Goal: Information Seeking & Learning: Learn about a topic

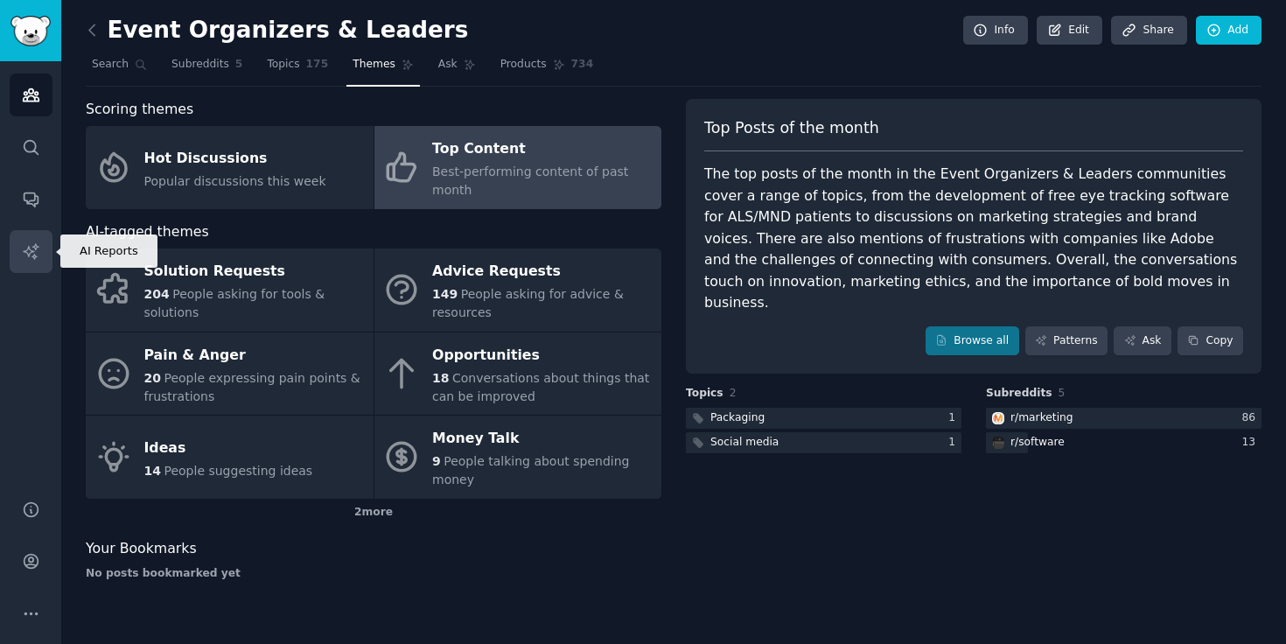
click at [35, 249] on icon "Sidebar" at bounding box center [30, 250] width 15 height 15
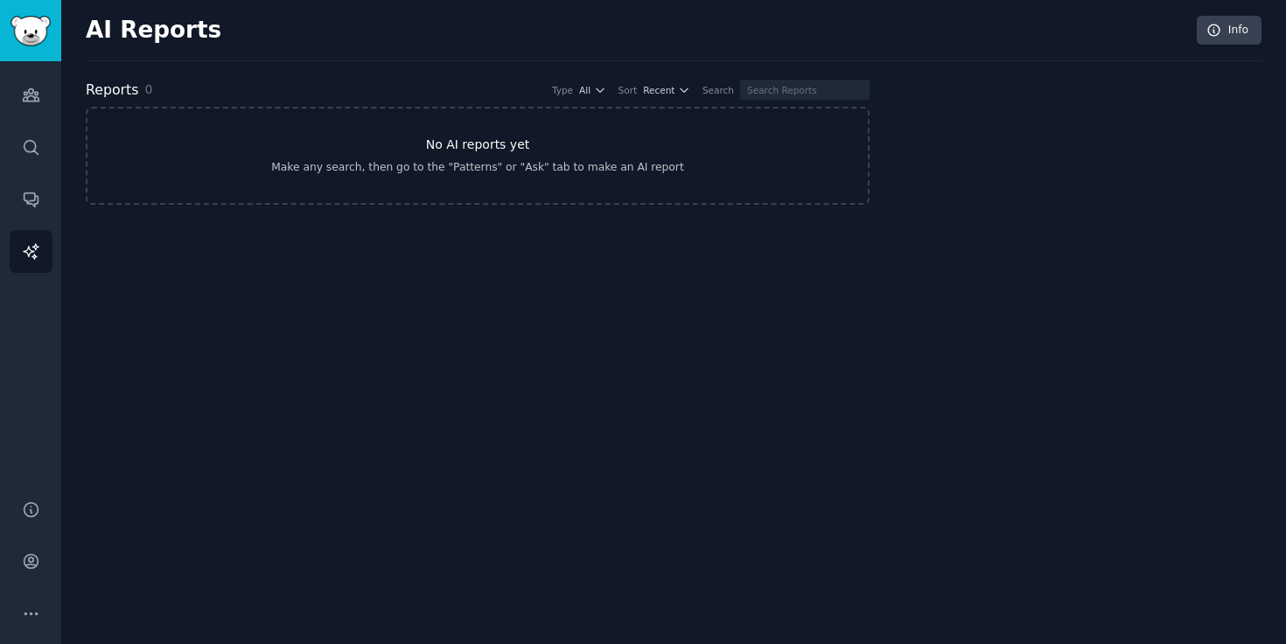
click at [488, 143] on h3 "No AI reports yet" at bounding box center [478, 145] width 104 height 18
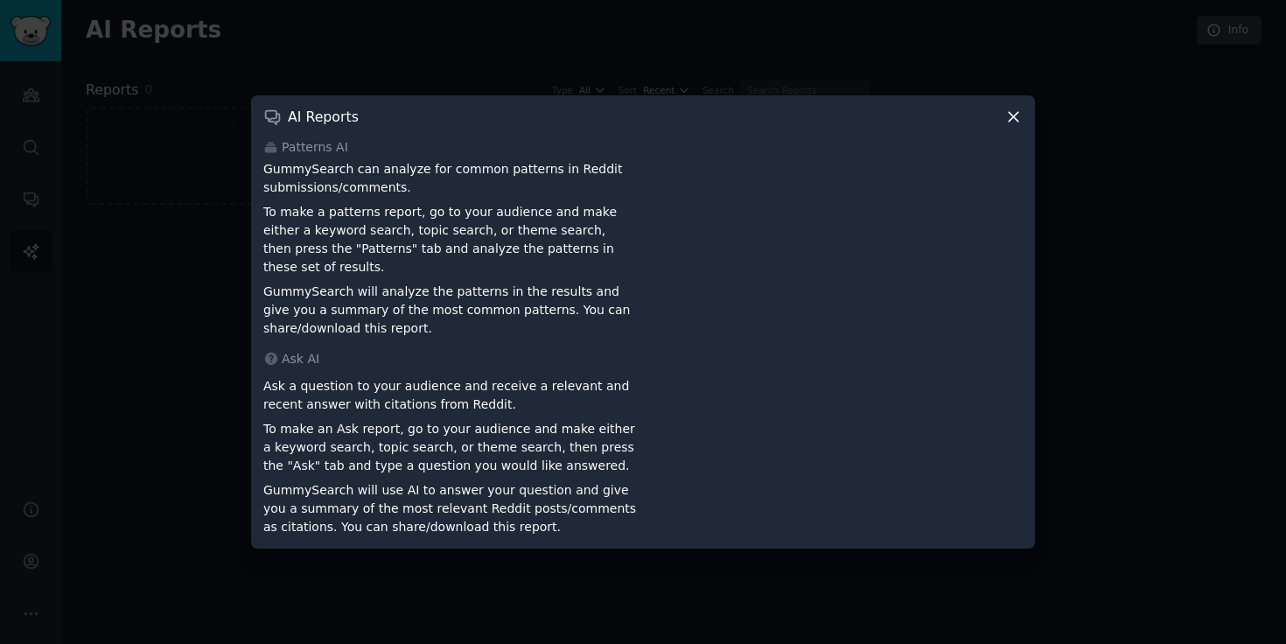
click at [1015, 122] on icon at bounding box center [1013, 117] width 18 height 18
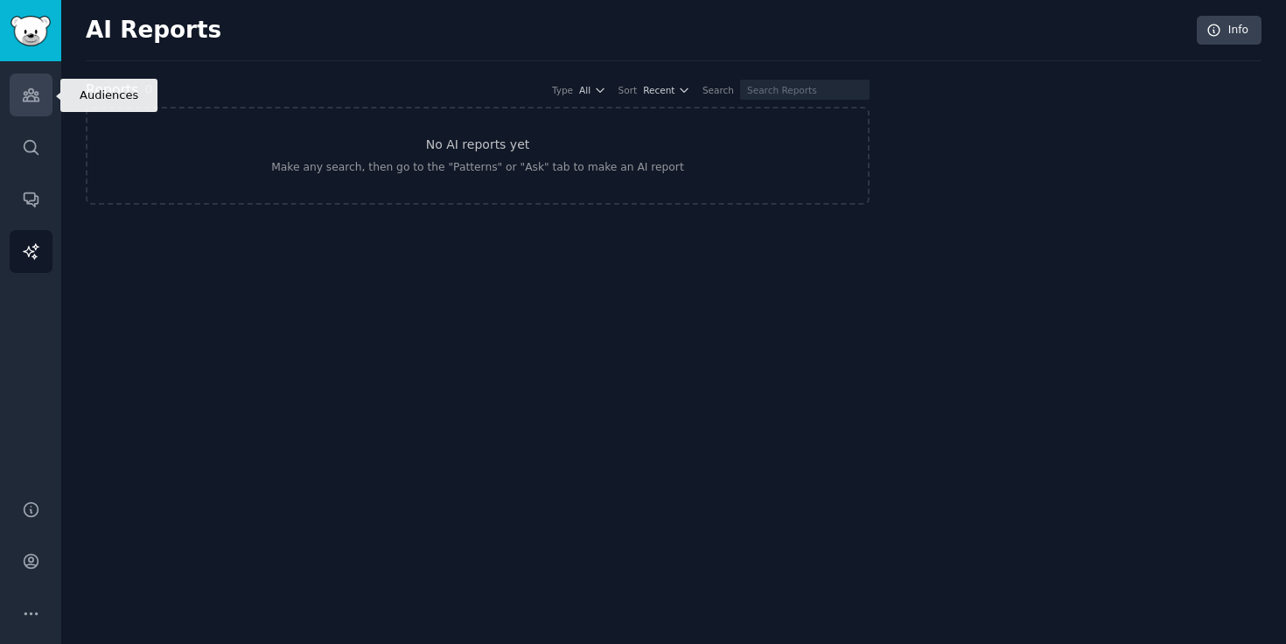
click at [31, 91] on icon "Sidebar" at bounding box center [31, 95] width 18 height 18
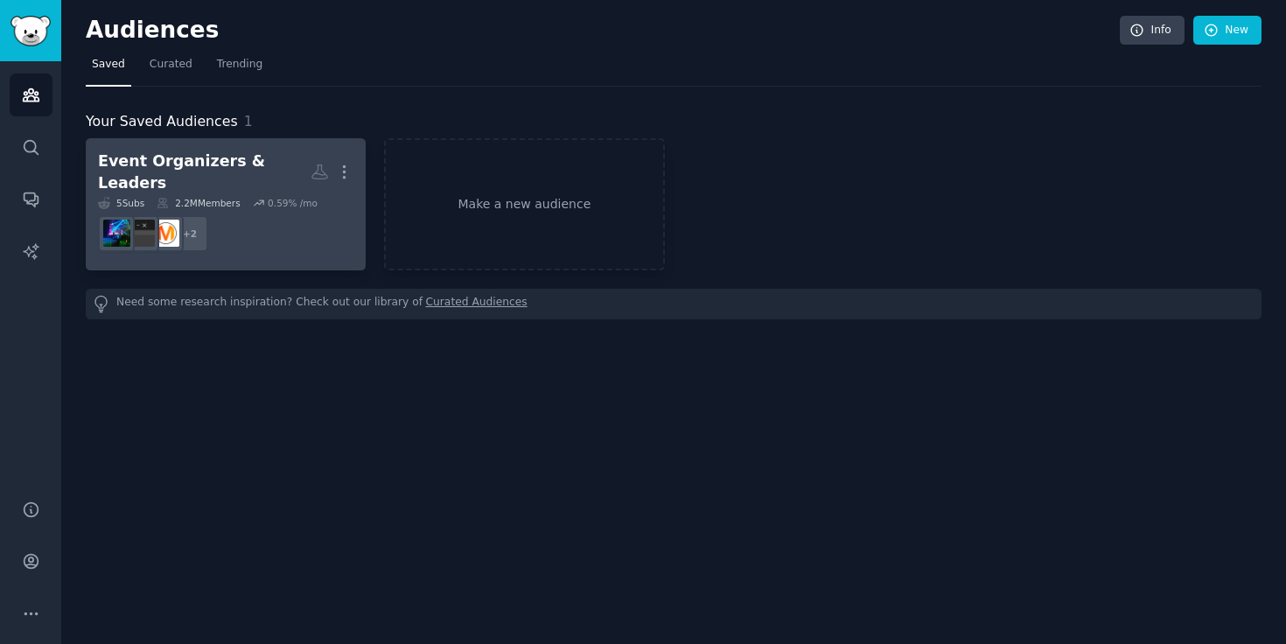
click at [227, 170] on div "Event Organizers & Leaders" at bounding box center [204, 171] width 213 height 43
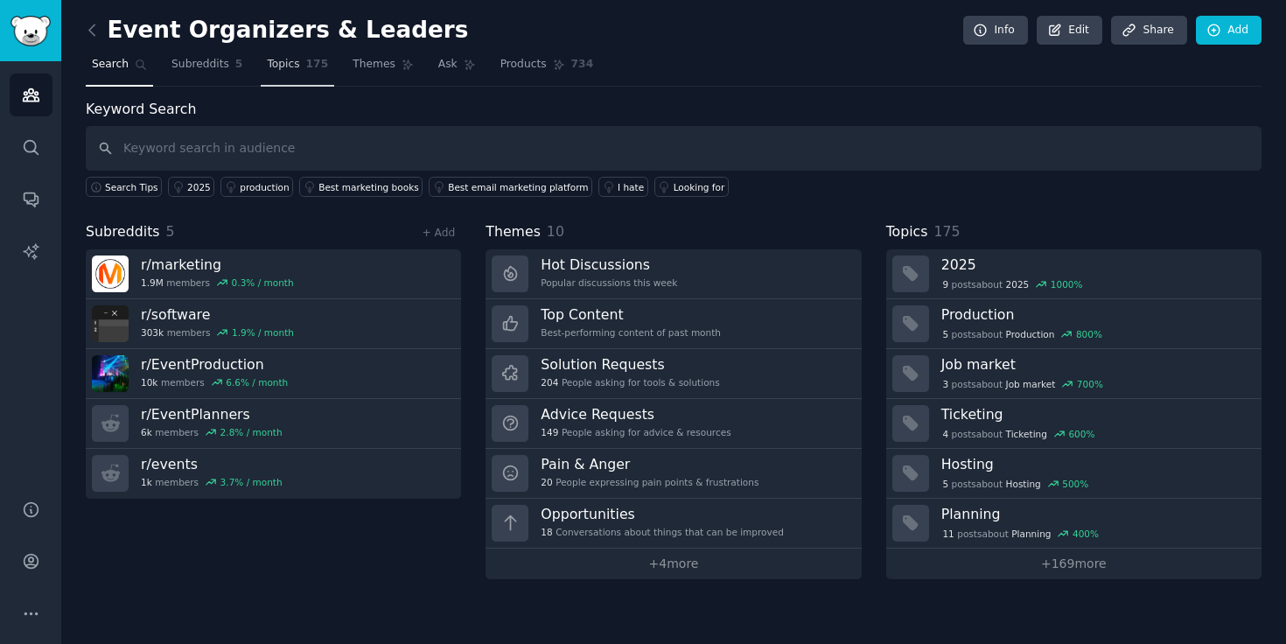
click at [306, 61] on span "175" at bounding box center [317, 65] width 23 height 16
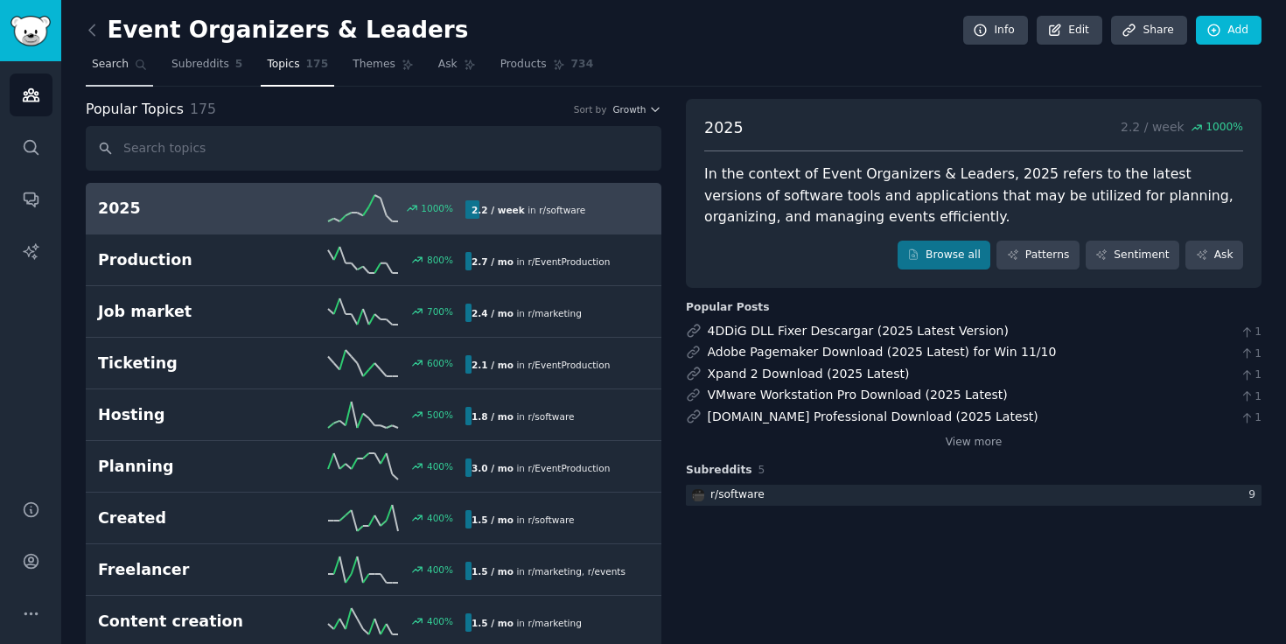
click at [114, 52] on link "Search" at bounding box center [119, 69] width 67 height 36
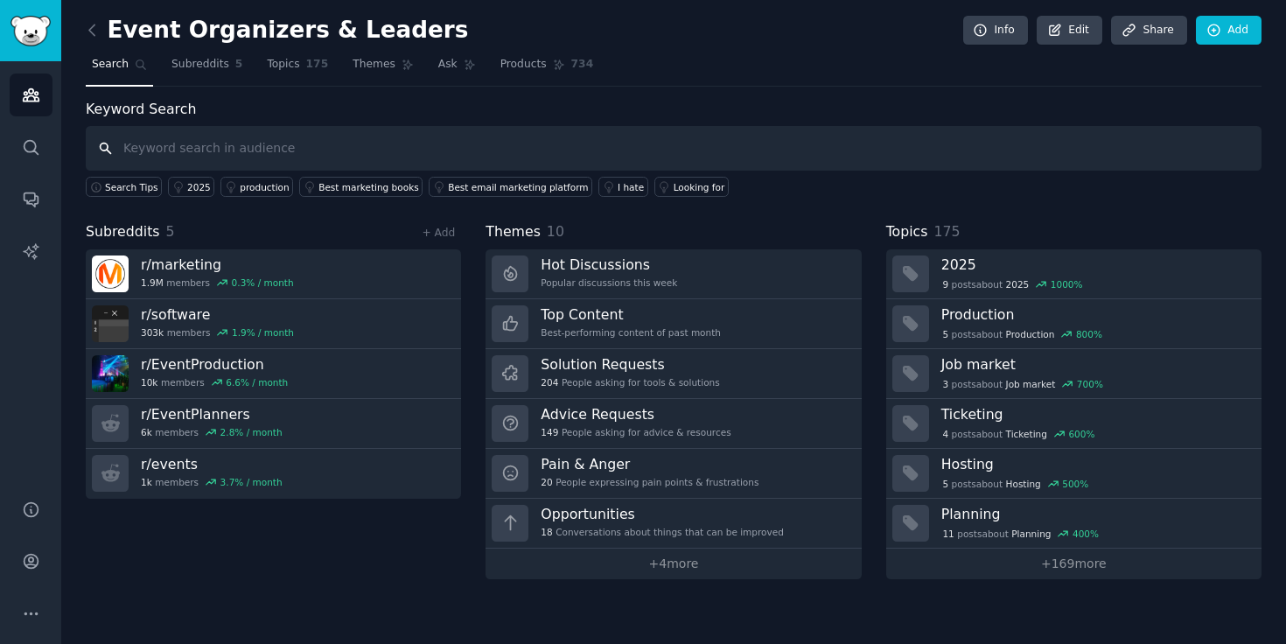
click at [208, 146] on input "text" at bounding box center [673, 148] width 1175 height 45
type input "bizzabo"
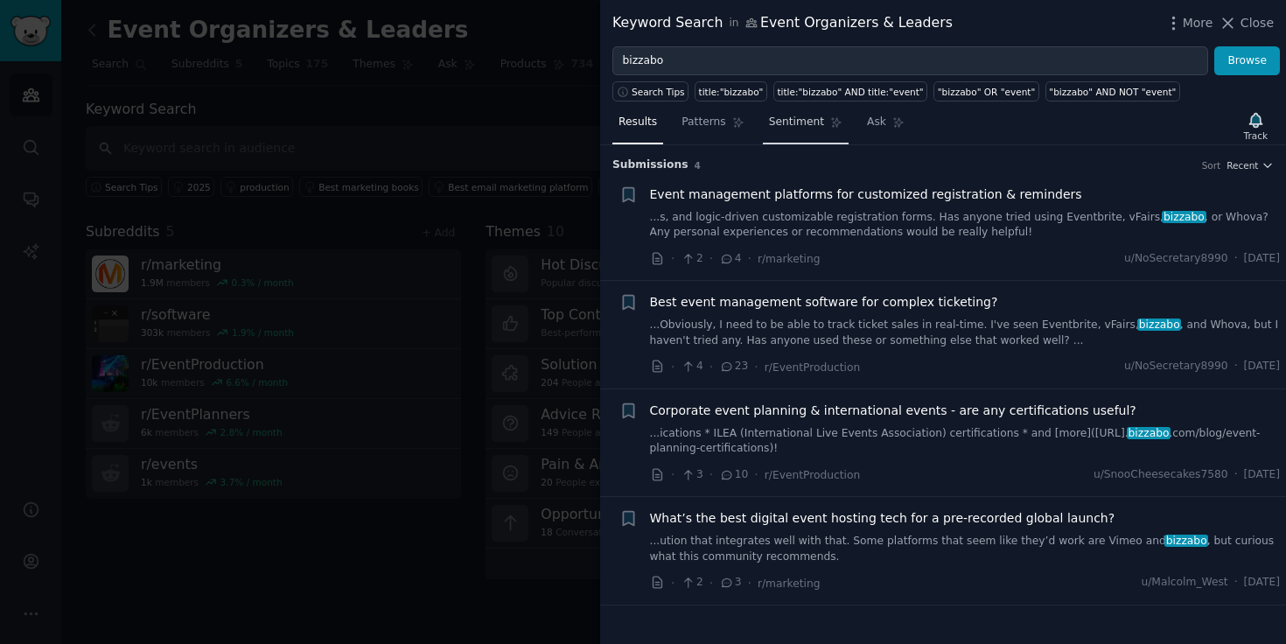
click at [779, 120] on span "Sentiment" at bounding box center [796, 123] width 55 height 16
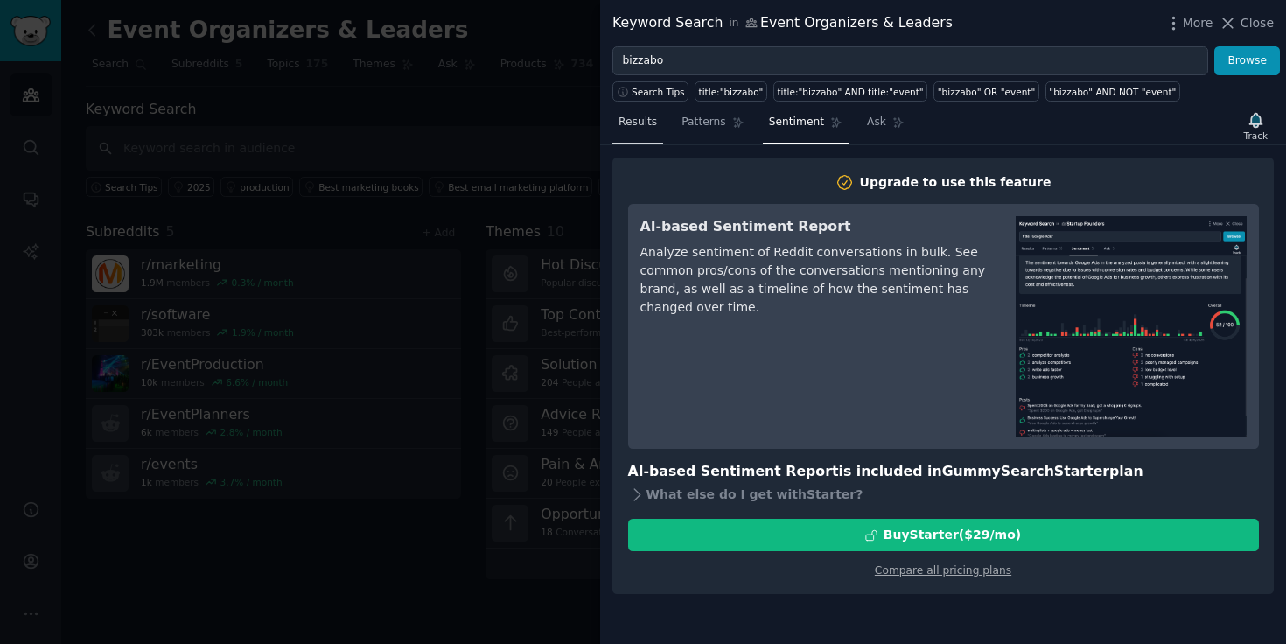
click at [638, 119] on span "Results" at bounding box center [637, 123] width 38 height 16
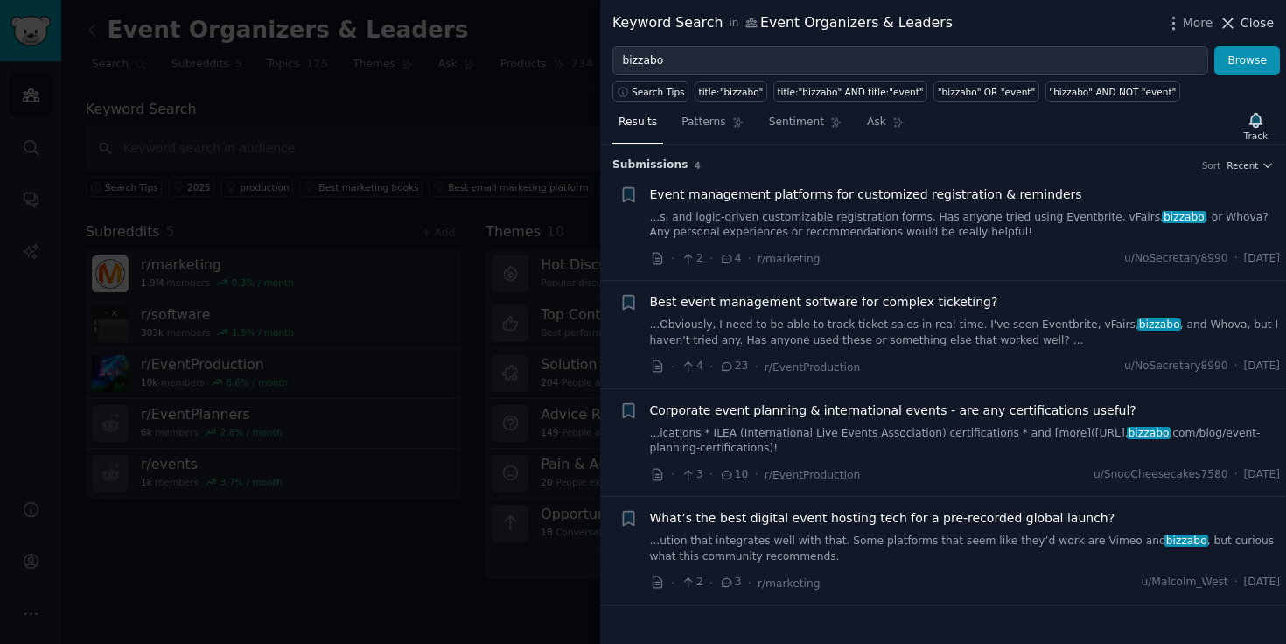
click at [1245, 17] on span "Close" at bounding box center [1256, 23] width 33 height 18
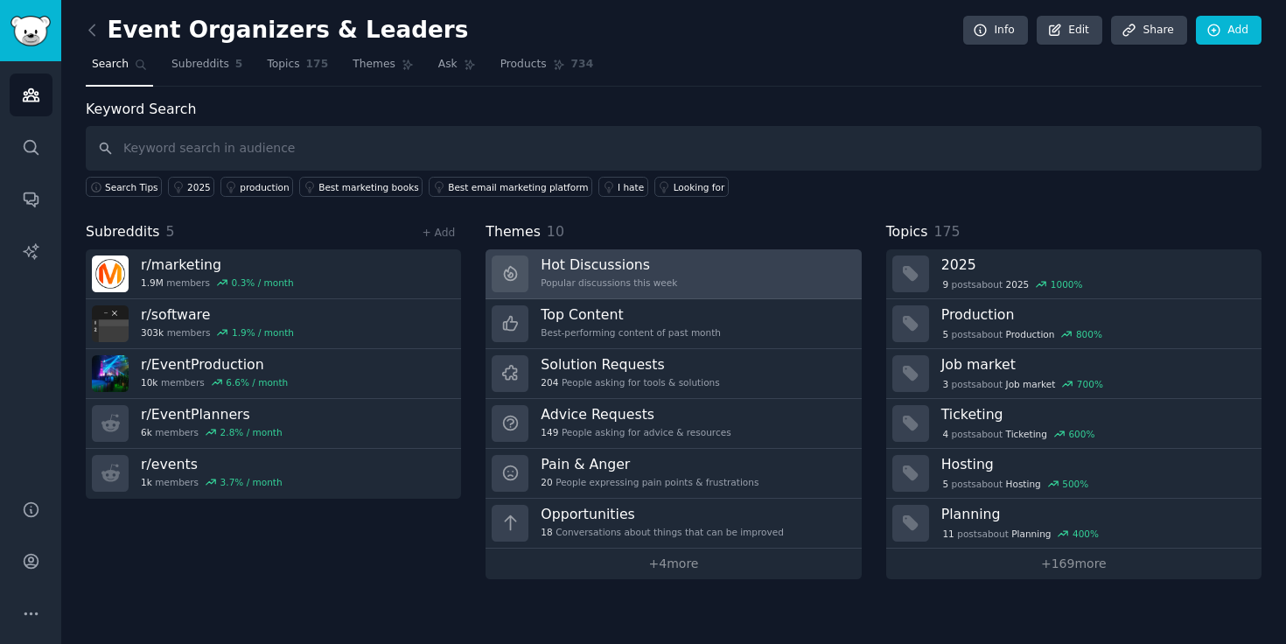
click at [617, 255] on h3 "Hot Discussions" at bounding box center [608, 264] width 136 height 18
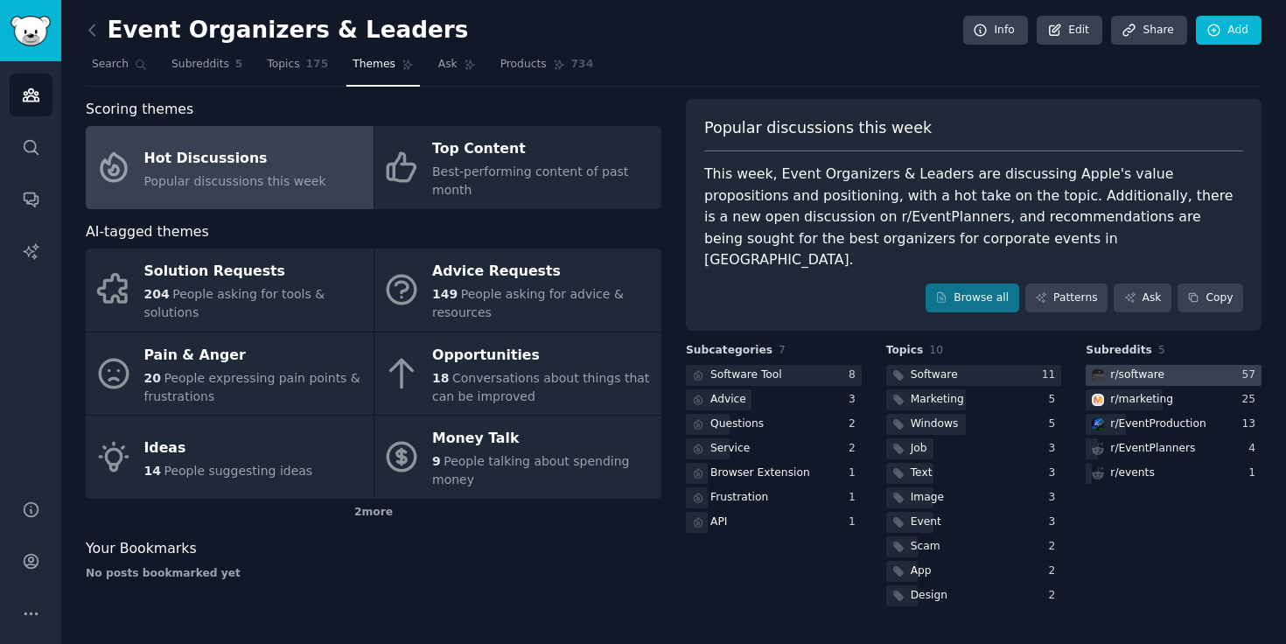
click at [1148, 367] on div "r/ software" at bounding box center [1137, 375] width 54 height 16
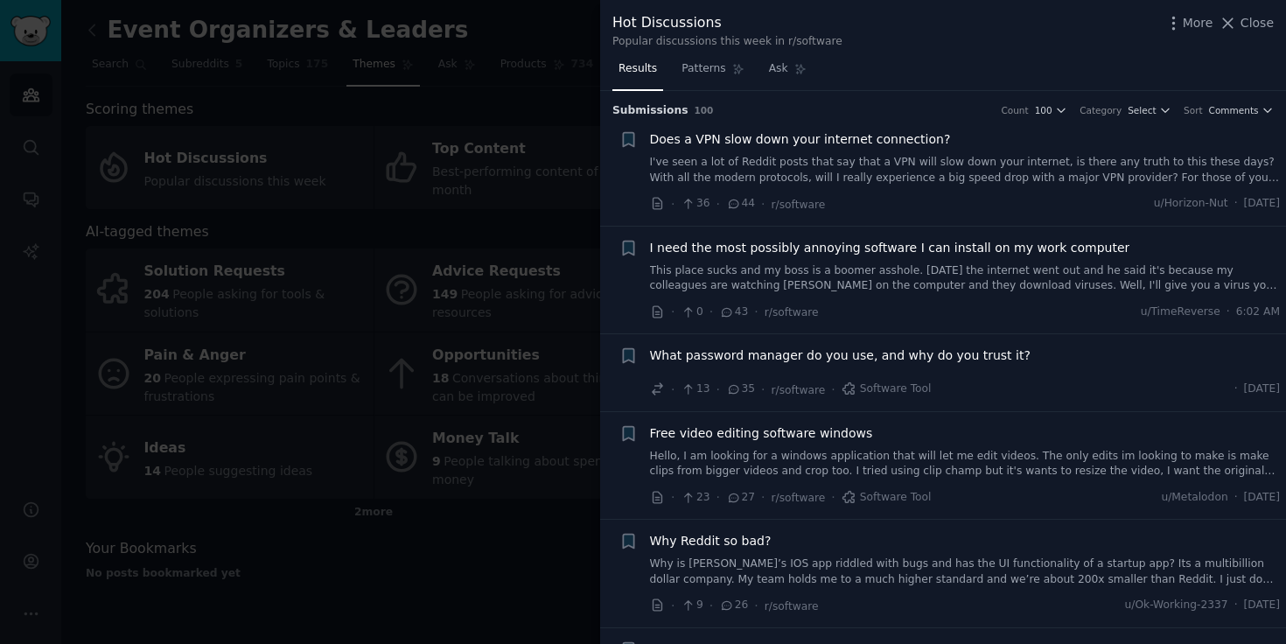
click at [1242, 3] on div "Hot Discussions Popular discussions this week in r/software More Close" at bounding box center [943, 27] width 686 height 55
click at [1242, 25] on span "Close" at bounding box center [1256, 23] width 33 height 18
